Goal: Task Accomplishment & Management: Complete application form

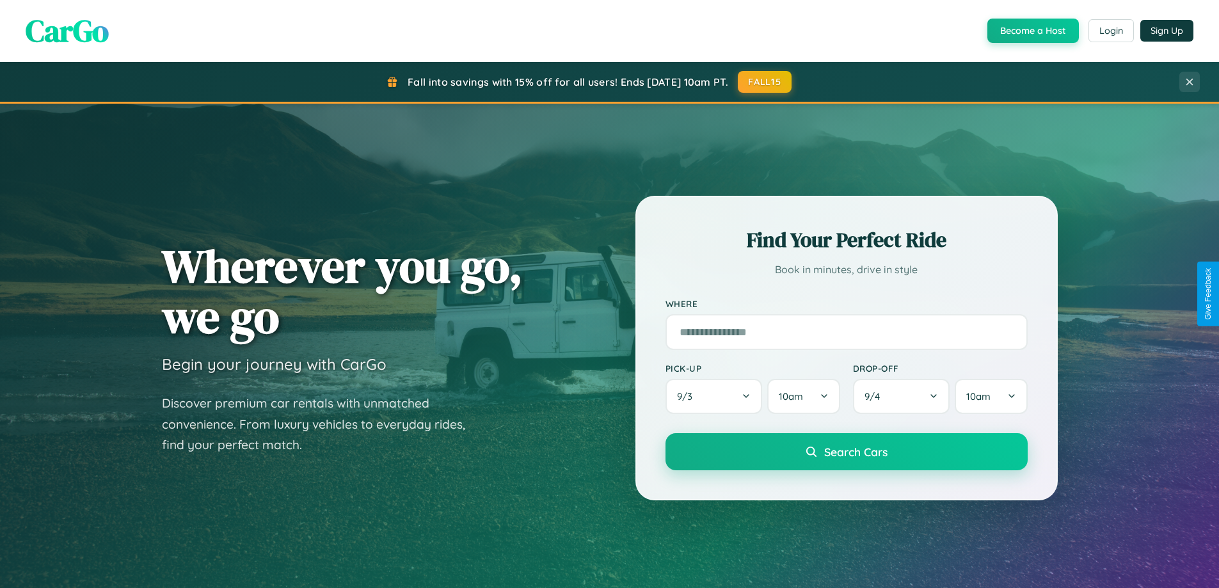
scroll to position [2462, 0]
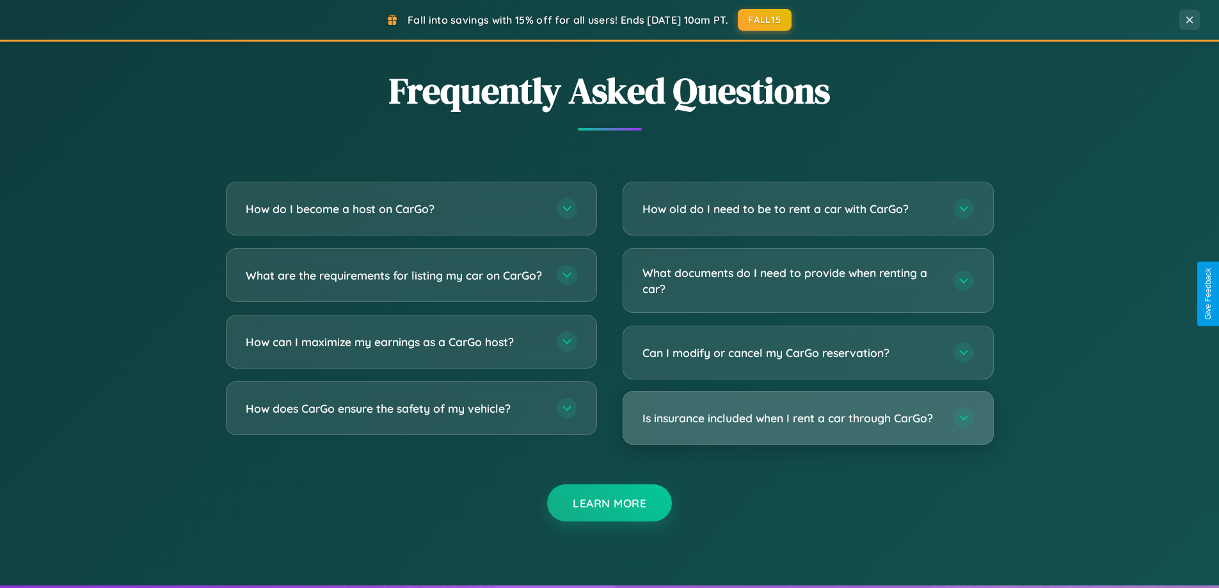
click at [807, 418] on h3 "Is insurance included when I rent a car through CarGo?" at bounding box center [791, 418] width 298 height 16
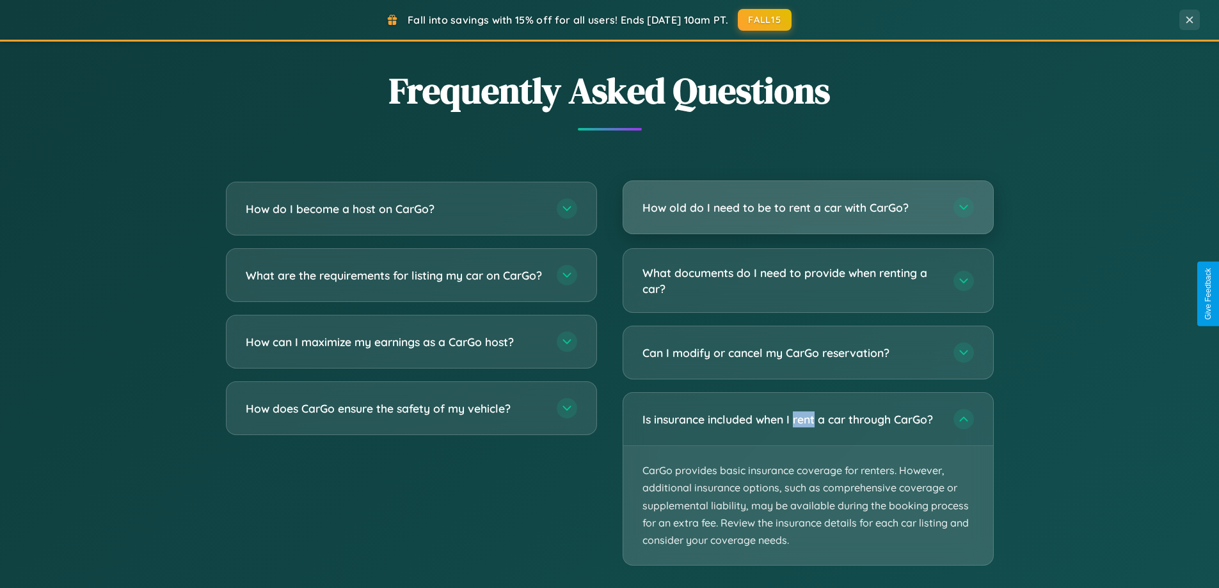
click at [807, 207] on h3 "How old do I need to be to rent a car with CarGo?" at bounding box center [791, 208] width 298 height 16
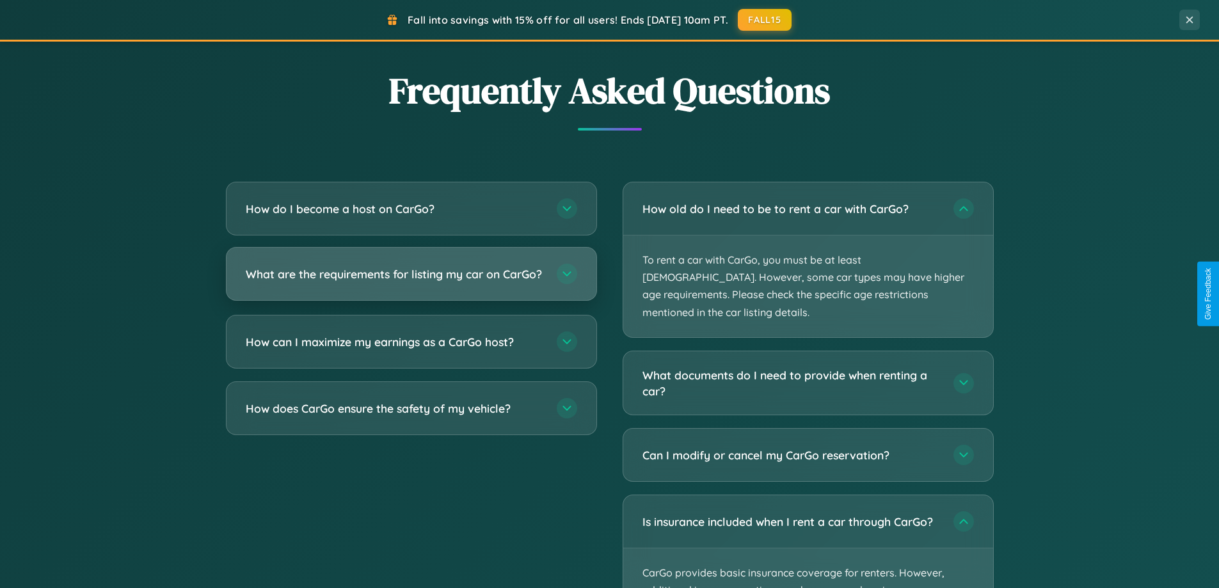
click at [411, 280] on h3 "What are the requirements for listing my car on CarGo?" at bounding box center [395, 274] width 298 height 16
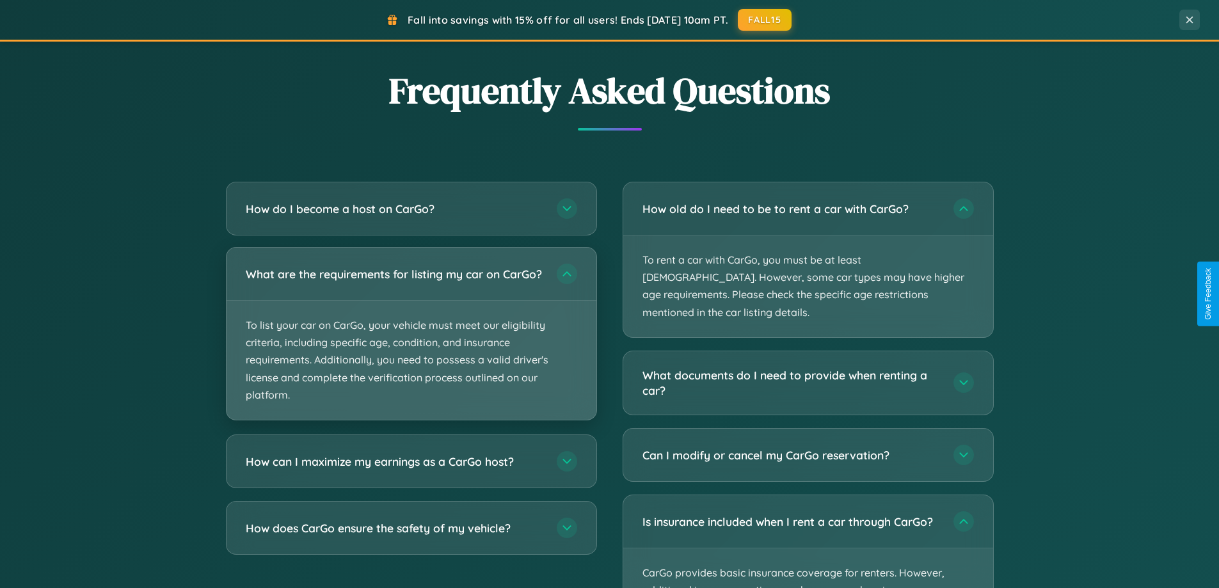
click at [411, 339] on p "To list your car on CarGo, your vehicle must meet our eligibility criteria, inc…" at bounding box center [411, 360] width 370 height 119
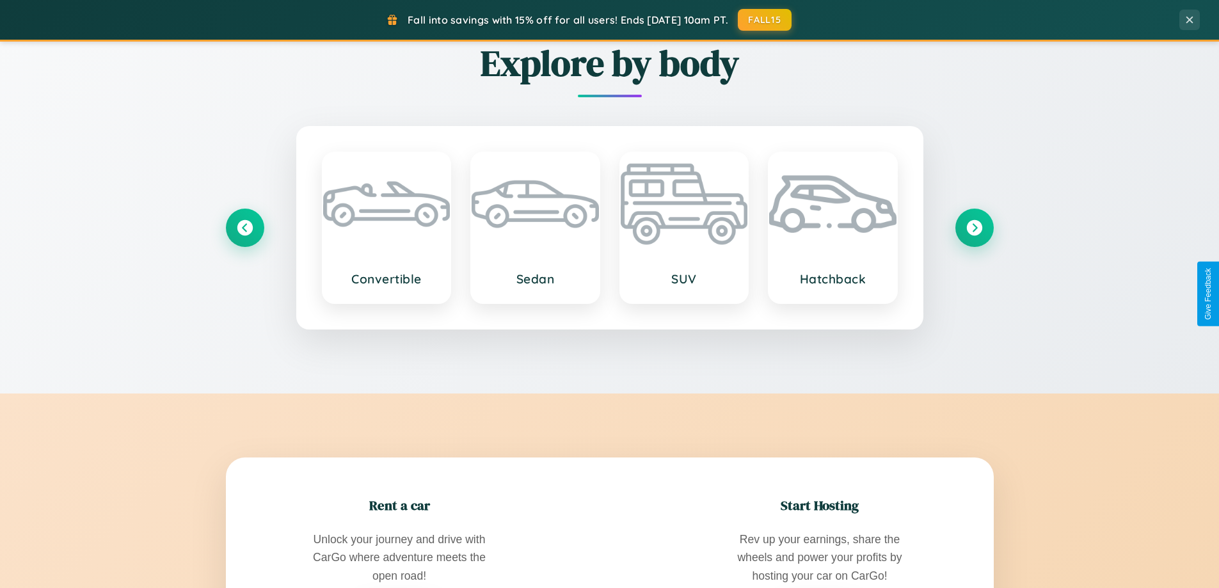
scroll to position [551, 0]
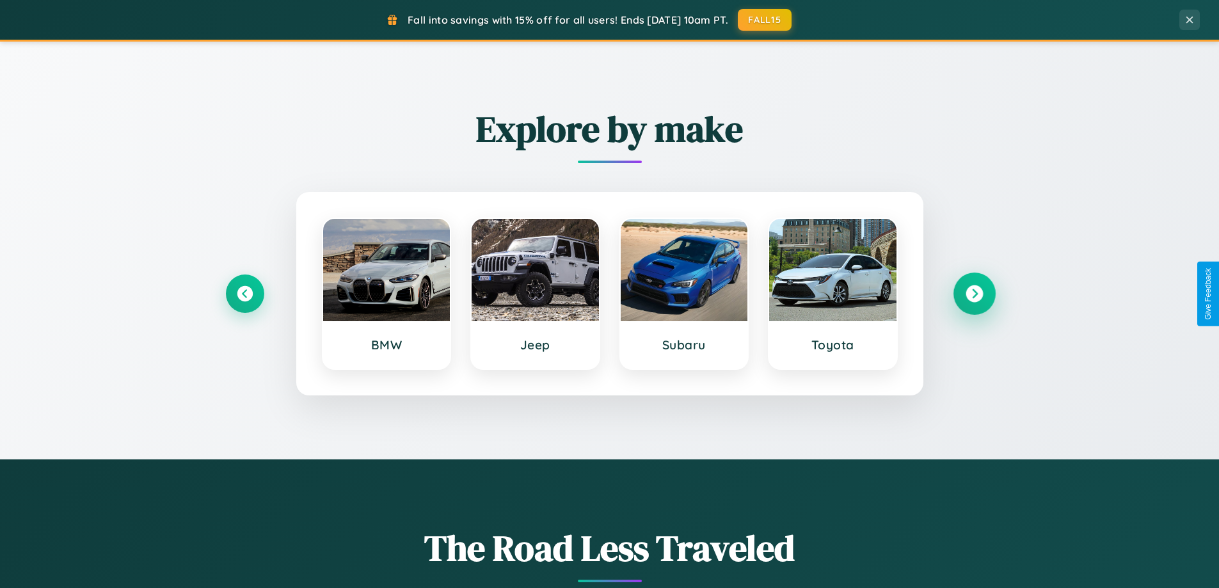
click at [974, 294] on icon at bounding box center [973, 293] width 17 height 17
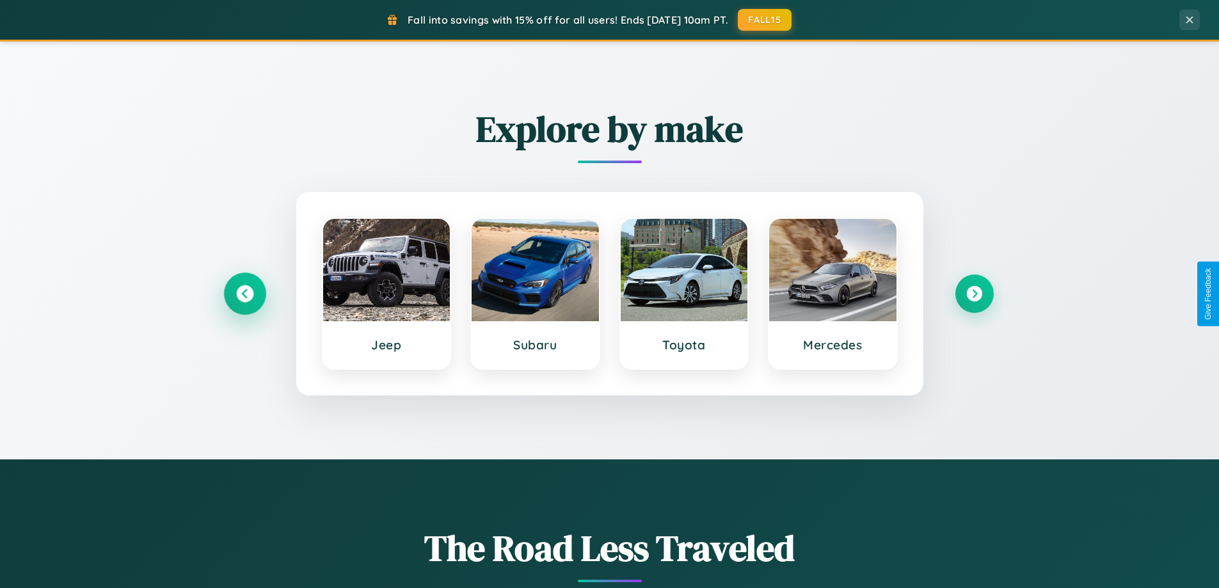
click at [244, 294] on icon at bounding box center [244, 293] width 17 height 17
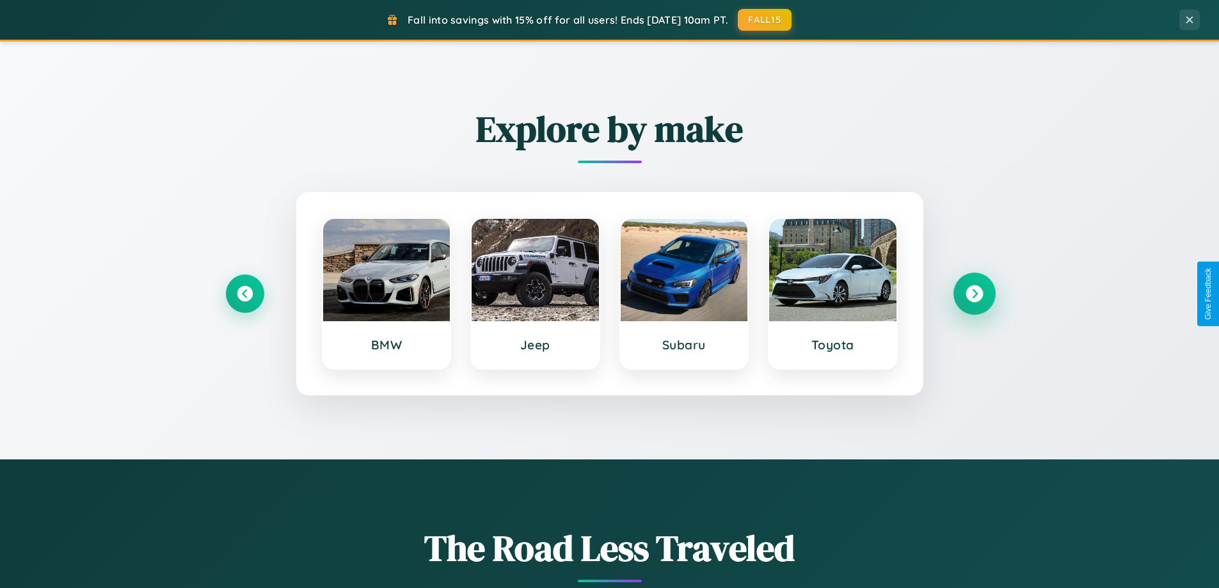
click at [974, 294] on icon at bounding box center [973, 293] width 17 height 17
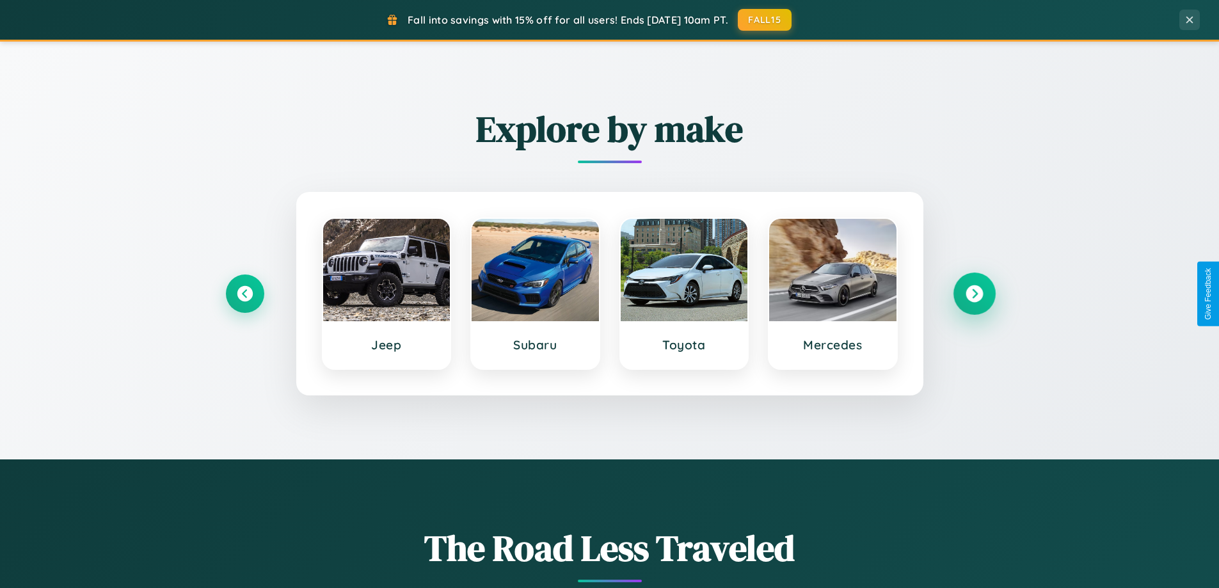
click at [974, 294] on icon at bounding box center [973, 293] width 17 height 17
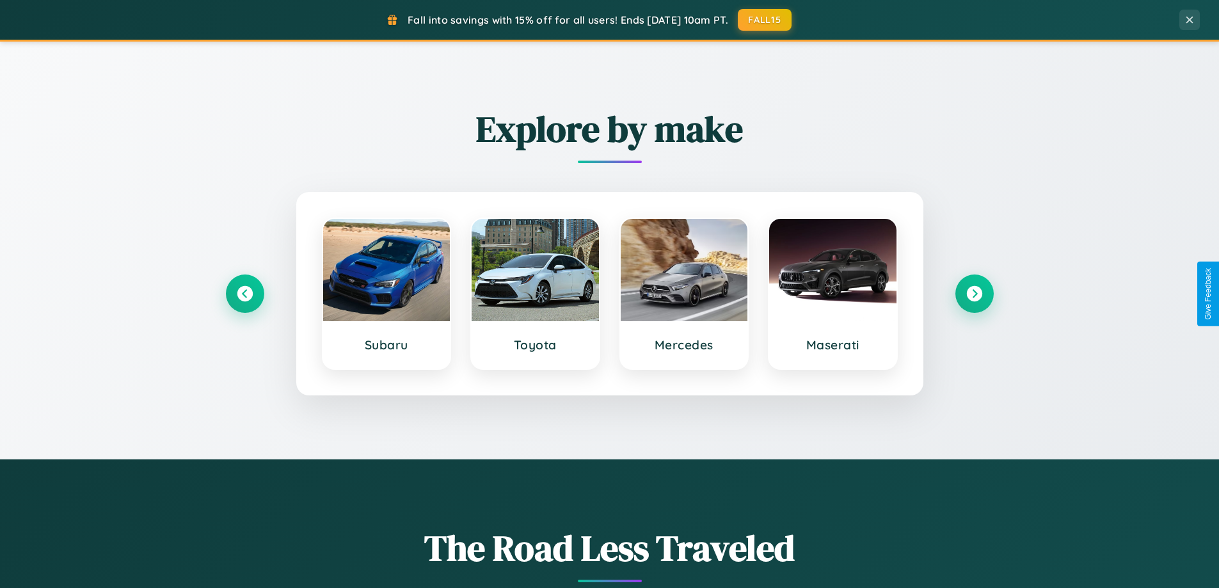
scroll to position [0, 0]
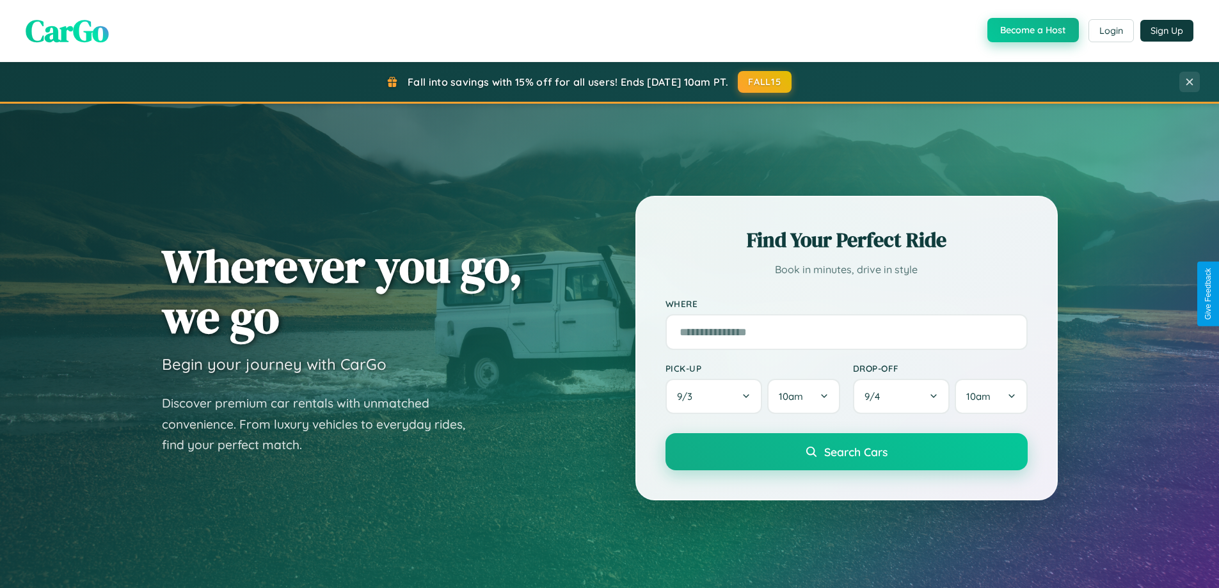
click at [1031, 30] on button "Become a Host" at bounding box center [1032, 30] width 91 height 24
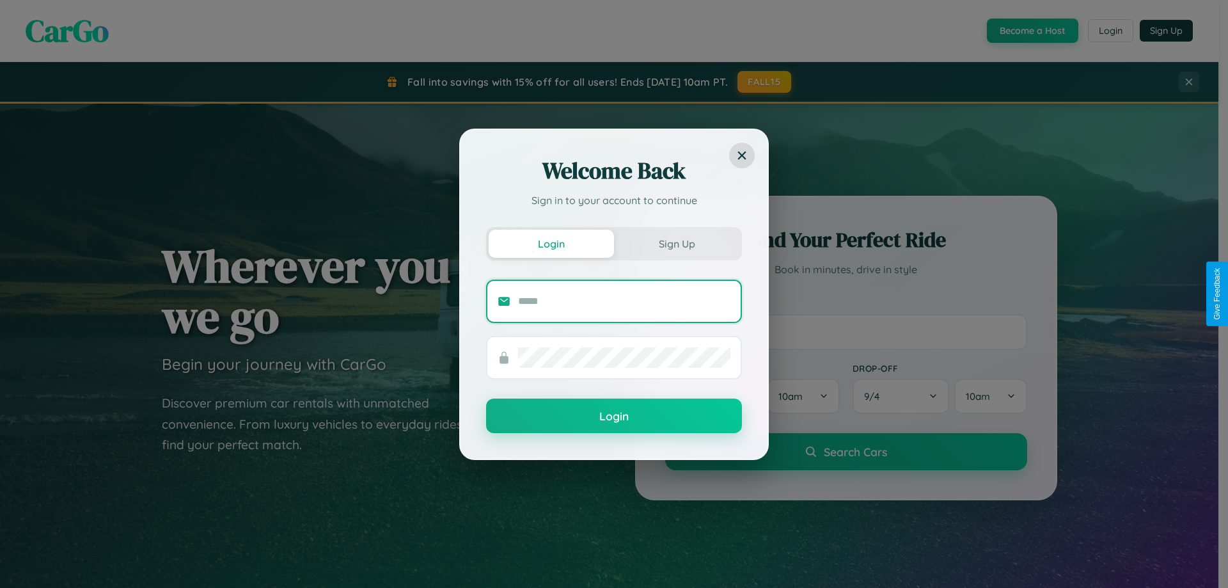
click at [624, 301] on input "text" at bounding box center [624, 301] width 212 height 20
type input "**********"
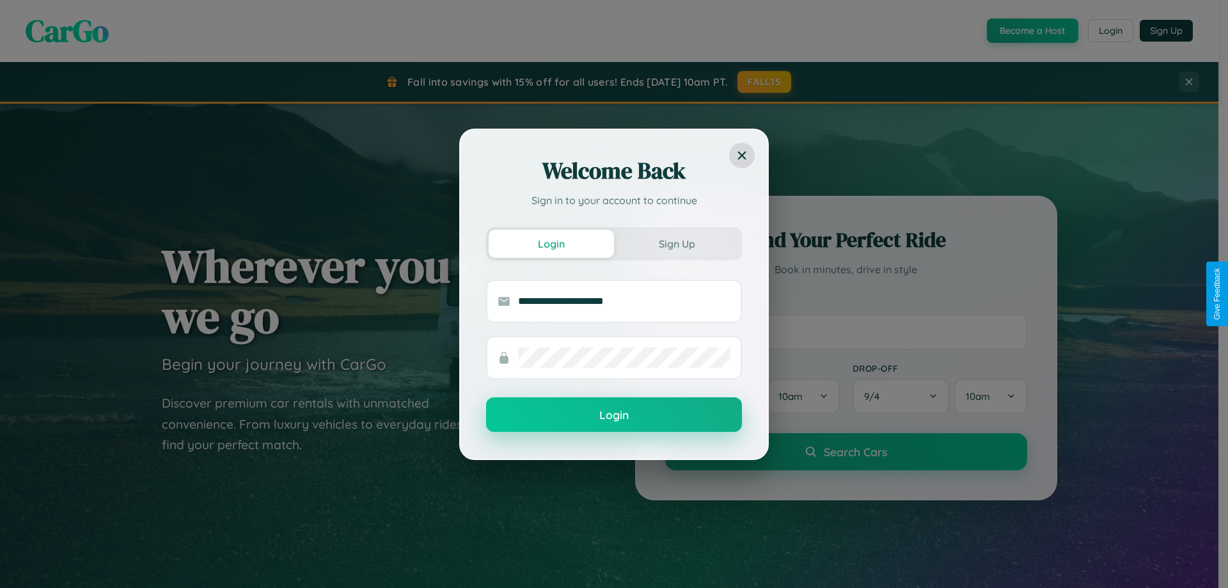
click at [614, 415] on button "Login" at bounding box center [614, 414] width 256 height 35
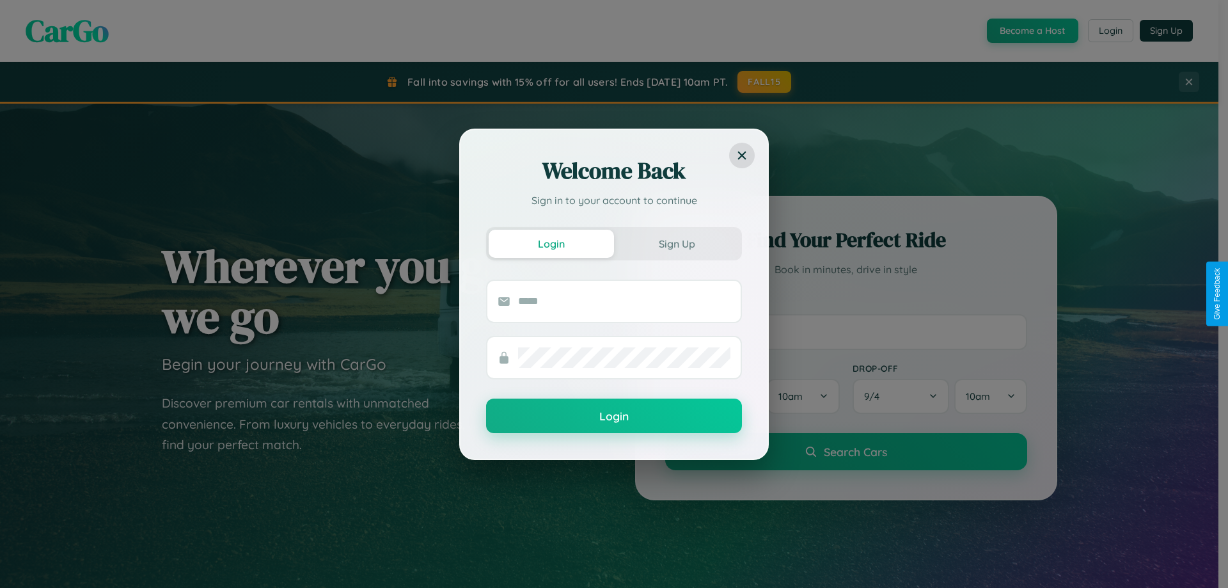
click at [1031, 31] on div "Welcome Back Sign in to your account to continue Login Sign Up Login" at bounding box center [614, 294] width 1228 height 588
click at [677, 243] on button "Sign Up" at bounding box center [676, 244] width 125 height 28
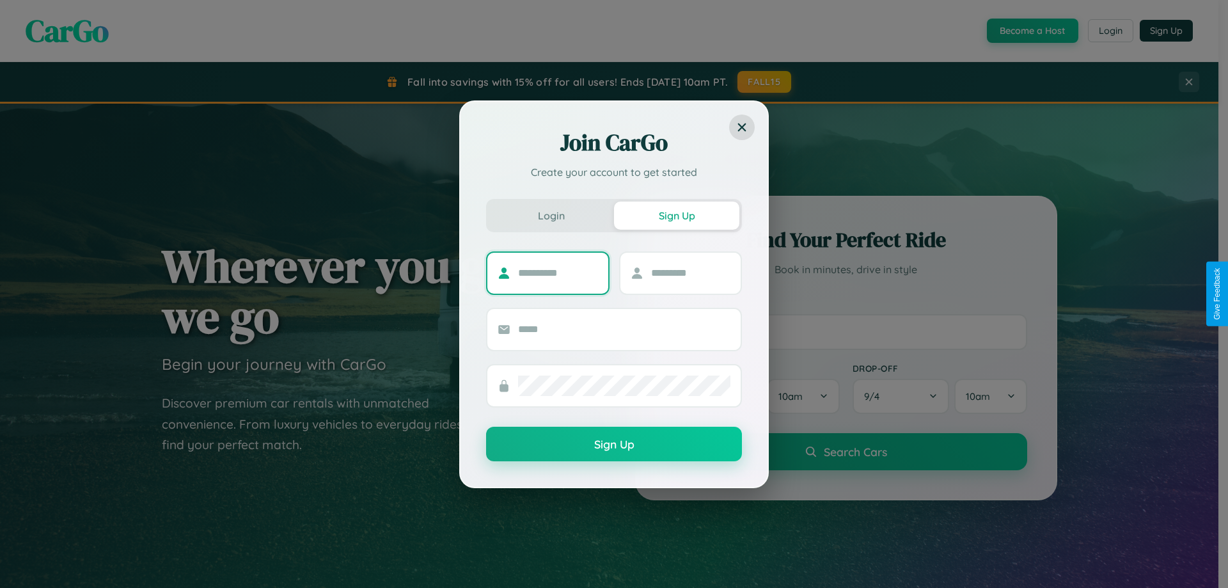
click at [558, 273] on input "text" at bounding box center [558, 273] width 80 height 20
type input "******"
click at [690, 273] on input "text" at bounding box center [691, 273] width 80 height 20
type input "*****"
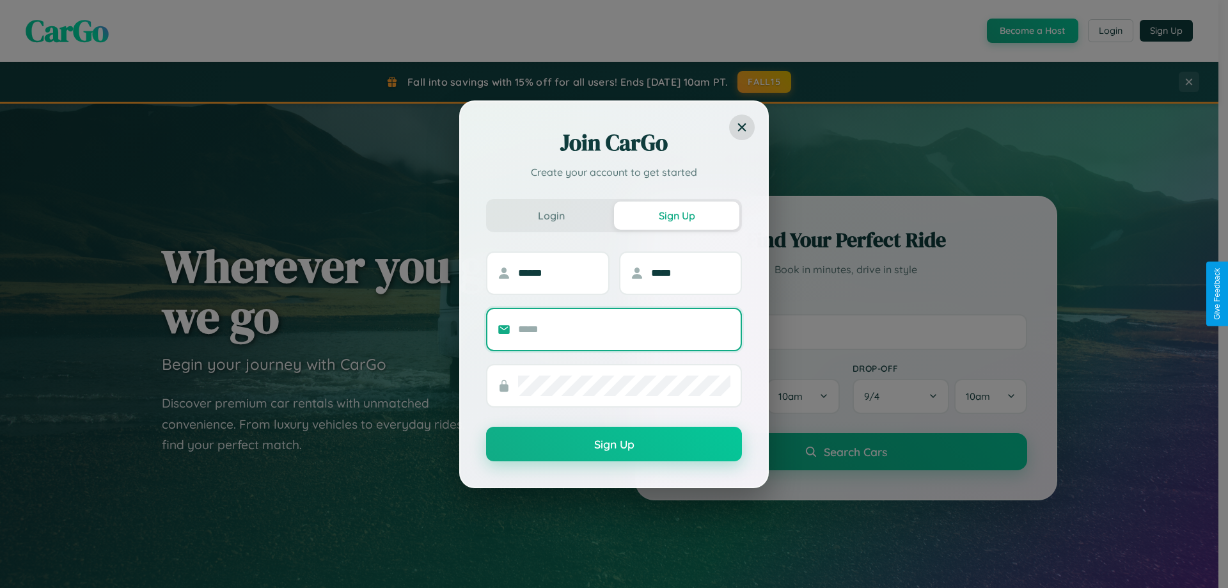
click at [624, 329] on input "text" at bounding box center [624, 329] width 212 height 20
type input "**********"
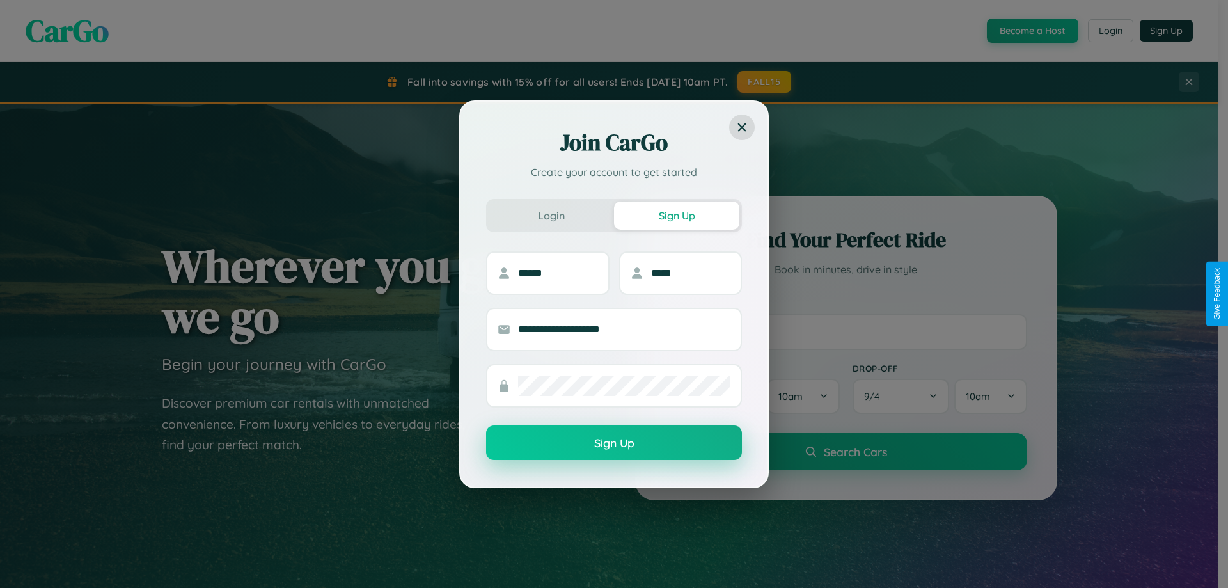
click at [614, 443] on button "Sign Up" at bounding box center [614, 442] width 256 height 35
